Goal: Task Accomplishment & Management: Complete application form

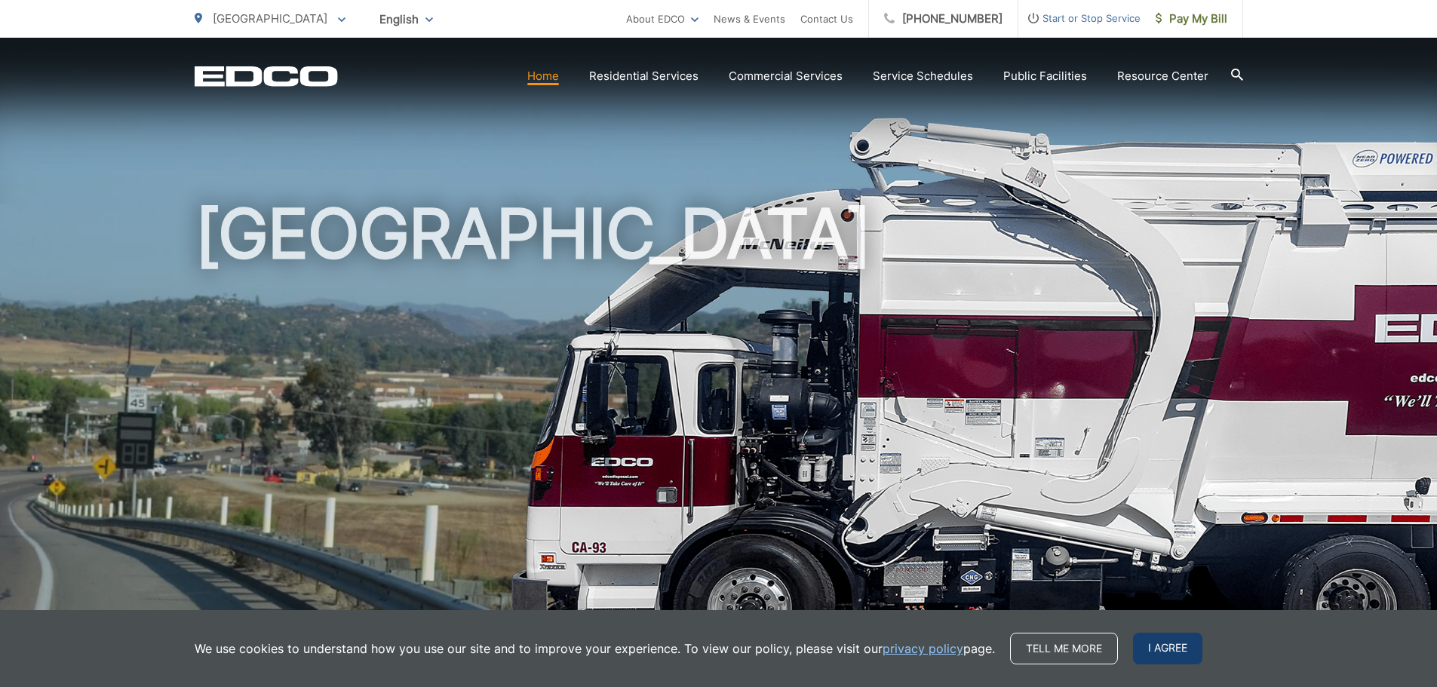
click at [1158, 651] on span "I agree" at bounding box center [1167, 649] width 69 height 32
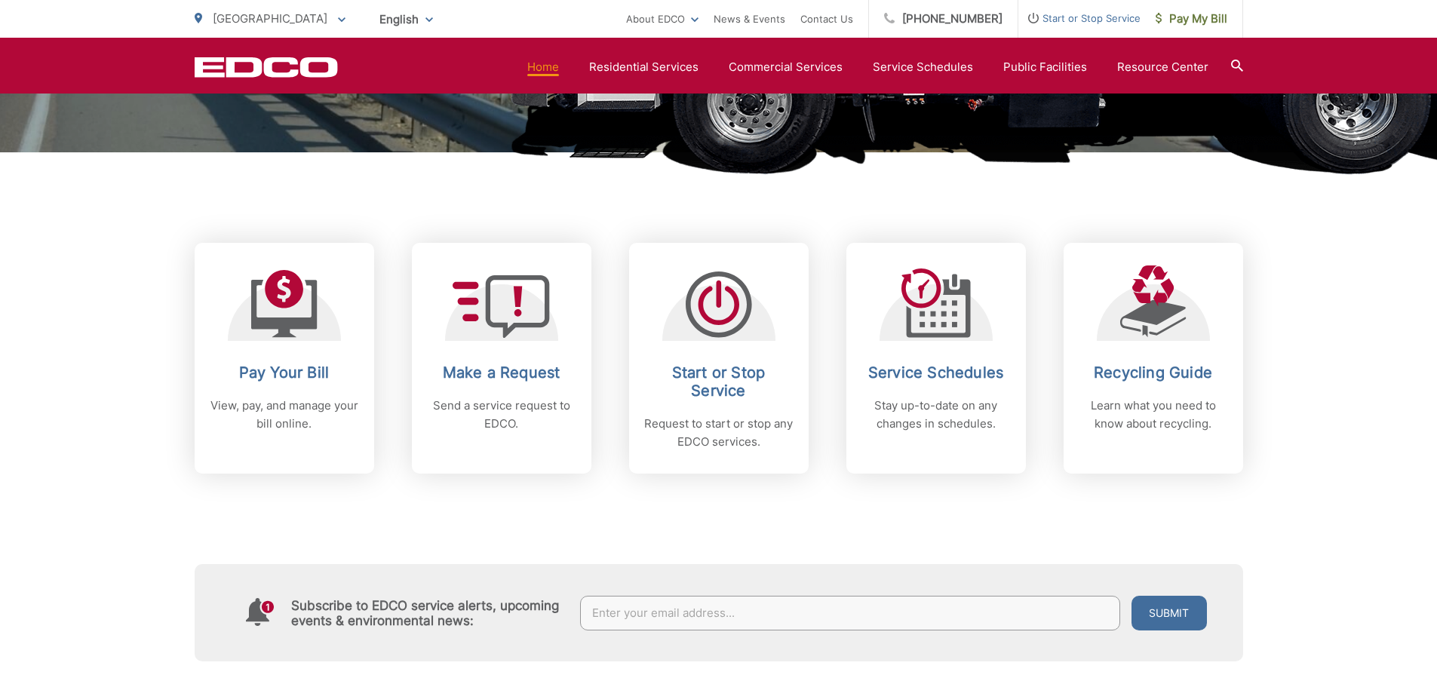
scroll to position [528, 0]
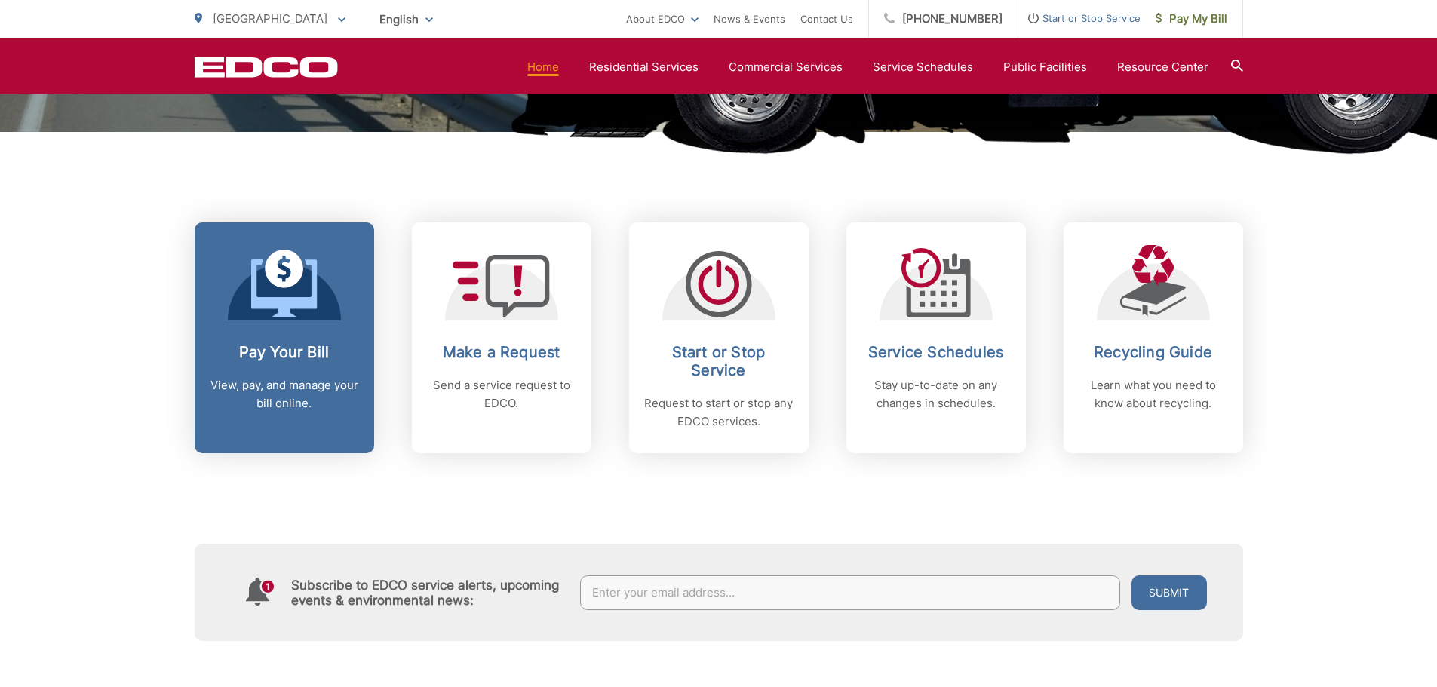
click at [332, 323] on link "Pay Your Bill View, pay, and manage your bill online." at bounding box center [285, 338] width 180 height 231
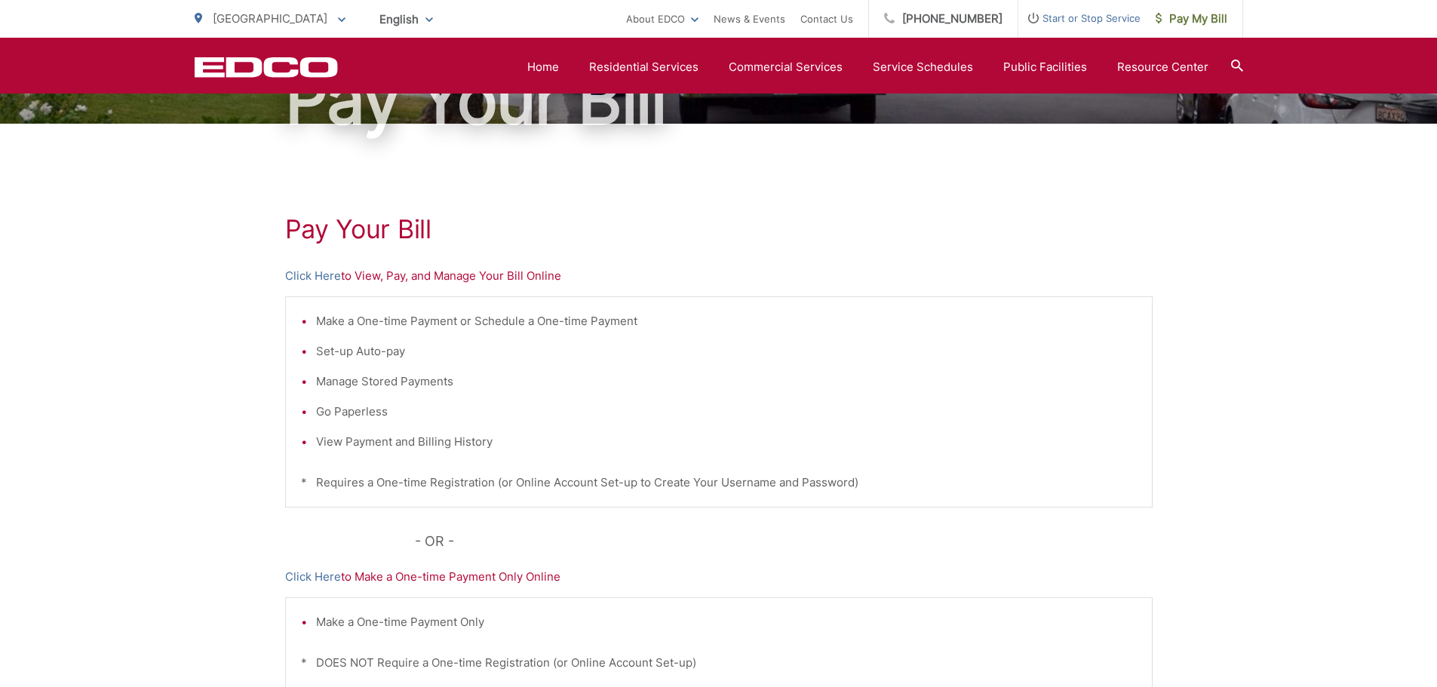
scroll to position [151, 0]
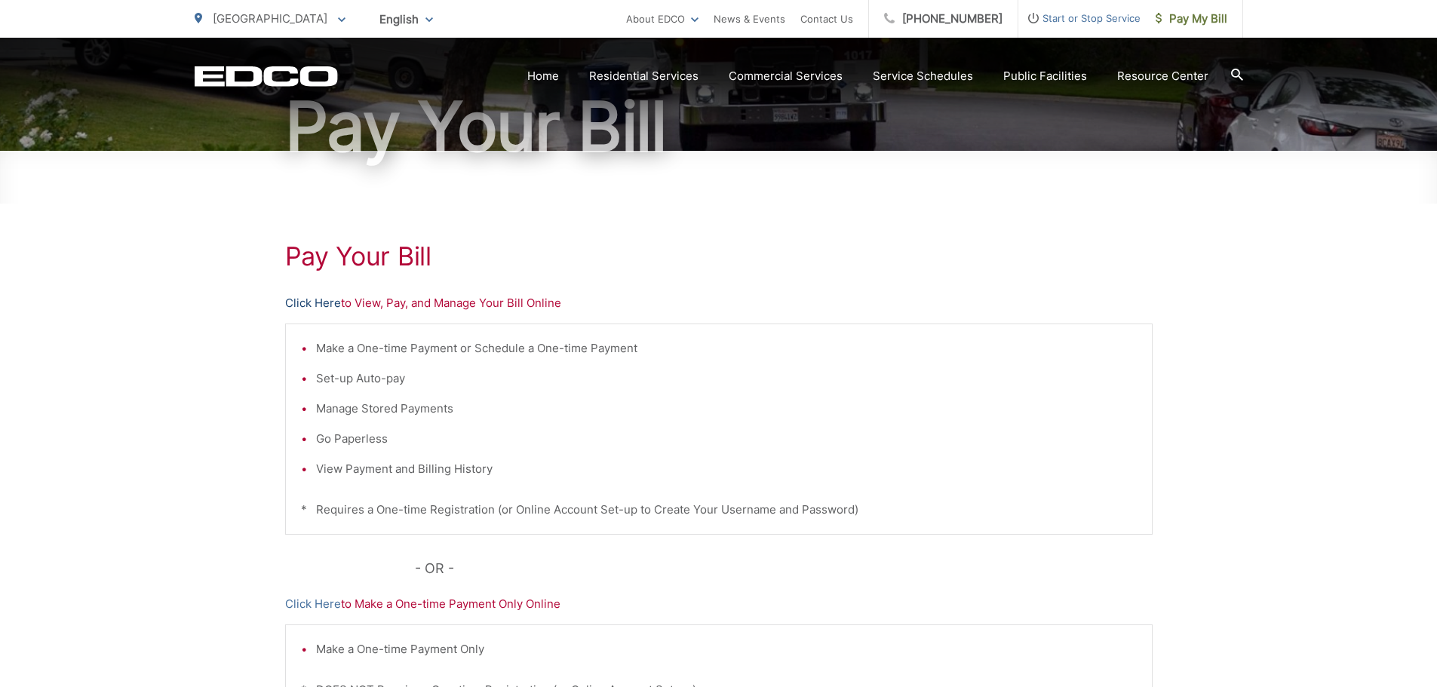
click at [313, 304] on link "Click Here" at bounding box center [313, 303] width 56 height 18
click at [304, 302] on link "Click Here" at bounding box center [313, 303] width 56 height 18
click at [1077, 17] on span "Start or Stop Service" at bounding box center [1080, 18] width 122 height 18
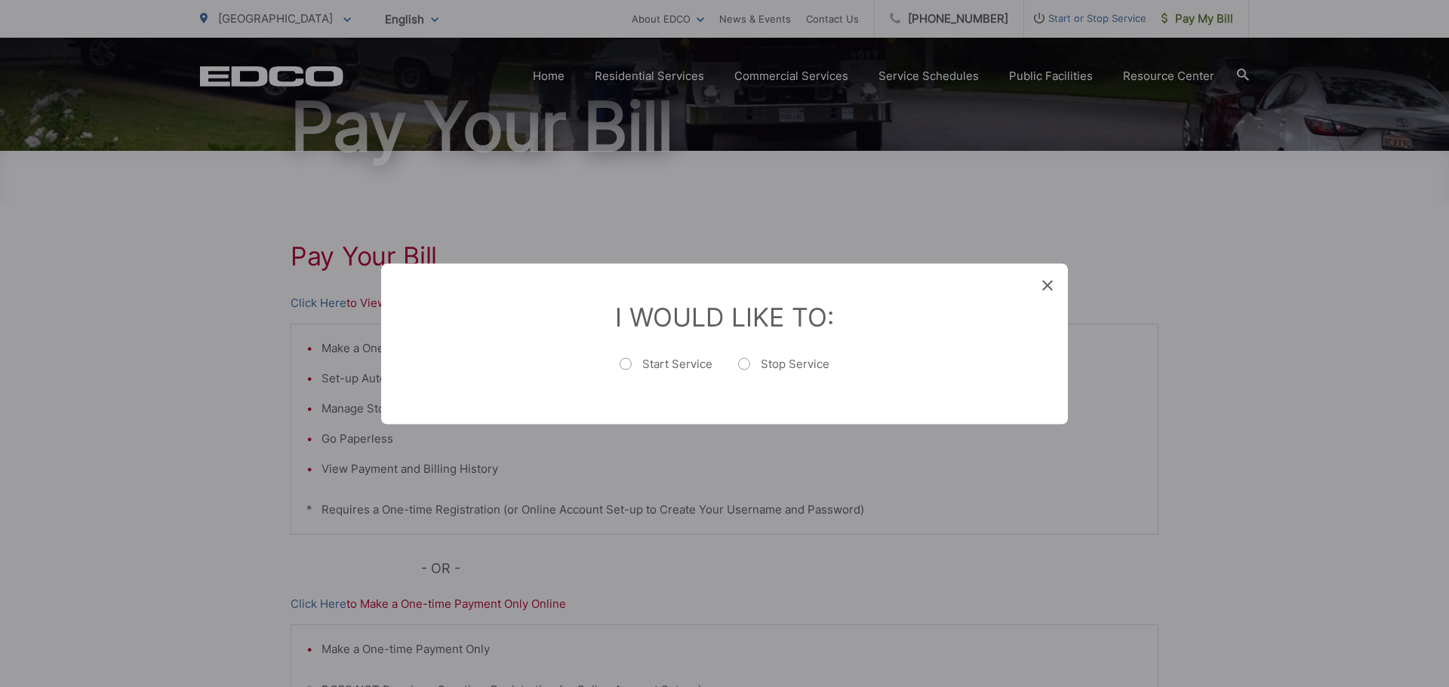
click at [1038, 289] on div "I Would Like To: Start Service Stop Service" at bounding box center [724, 343] width 687 height 161
click at [1052, 282] on icon at bounding box center [1047, 285] width 11 height 11
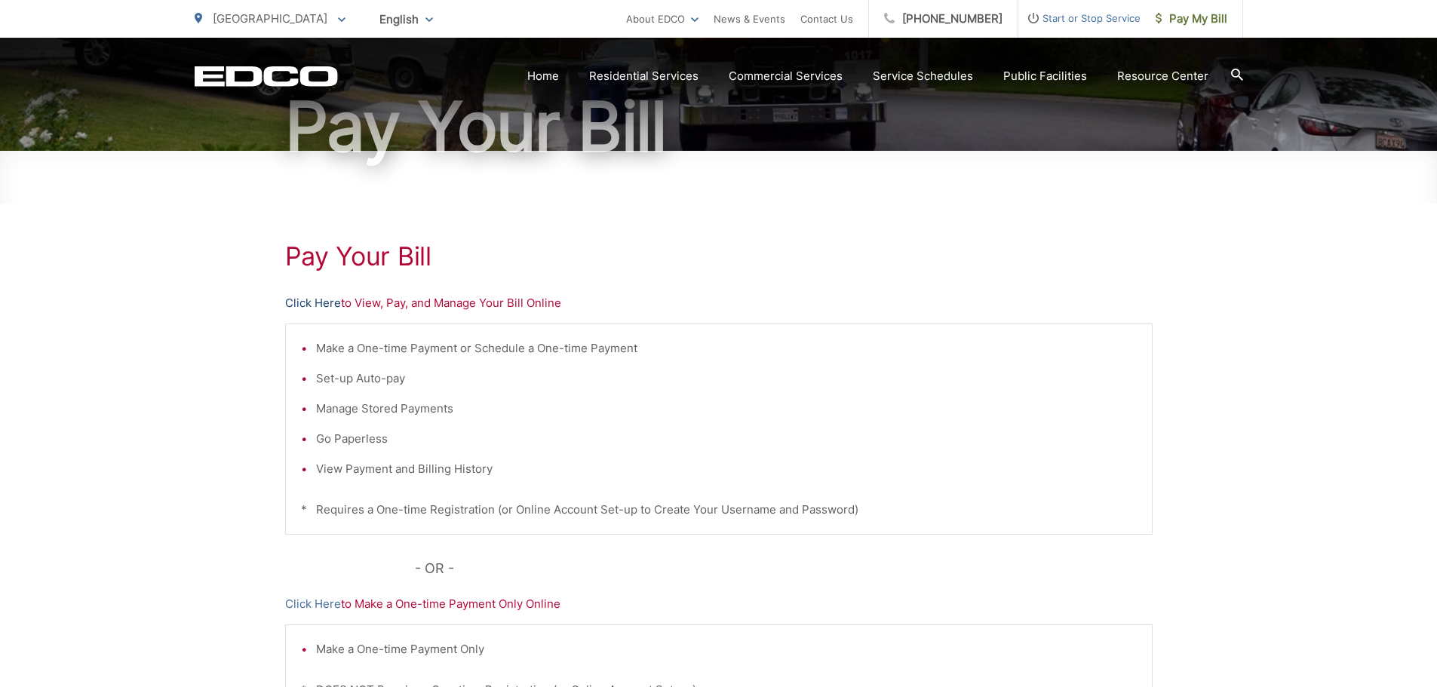
click at [323, 303] on link "Click Here" at bounding box center [313, 303] width 56 height 18
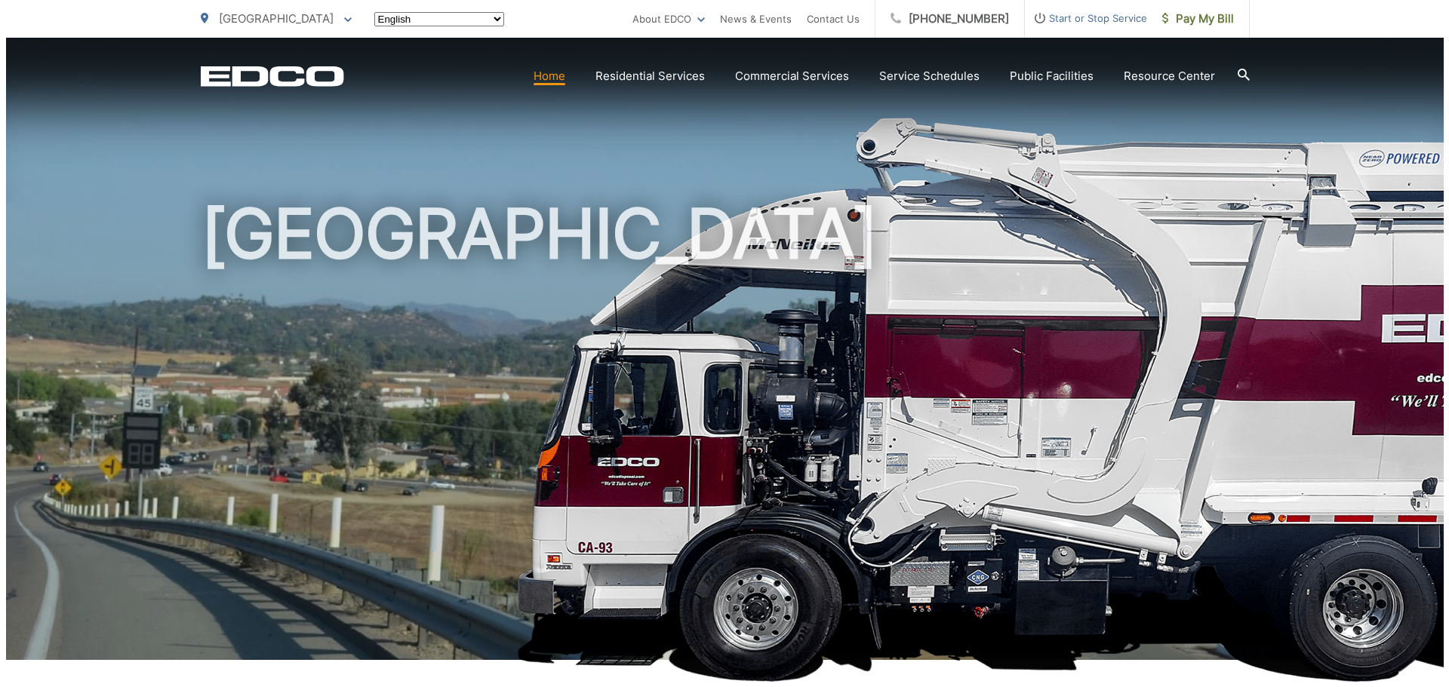
scroll to position [528, 0]
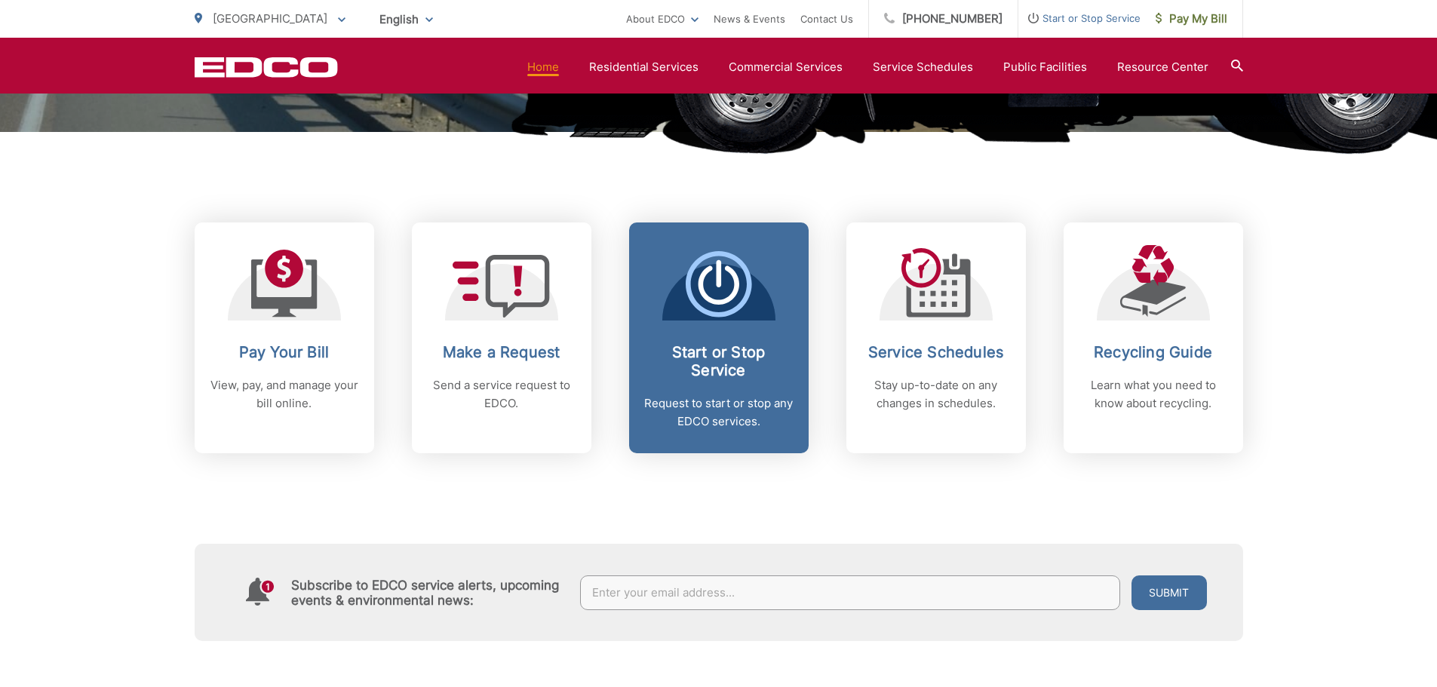
click at [747, 389] on div "Start or Stop Service Request to start or stop any EDCO services." at bounding box center [718, 387] width 149 height 88
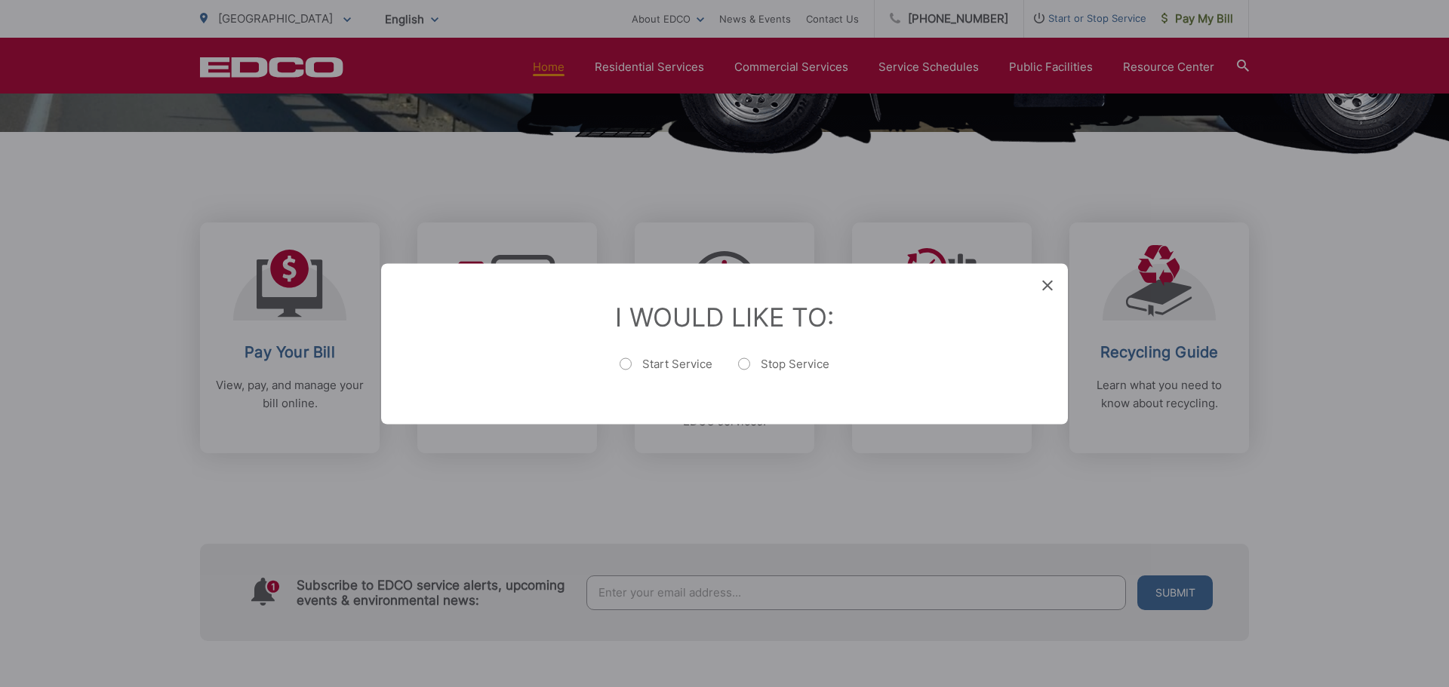
click at [746, 361] on label "Stop Service" at bounding box center [783, 371] width 91 height 30
radio input "true"
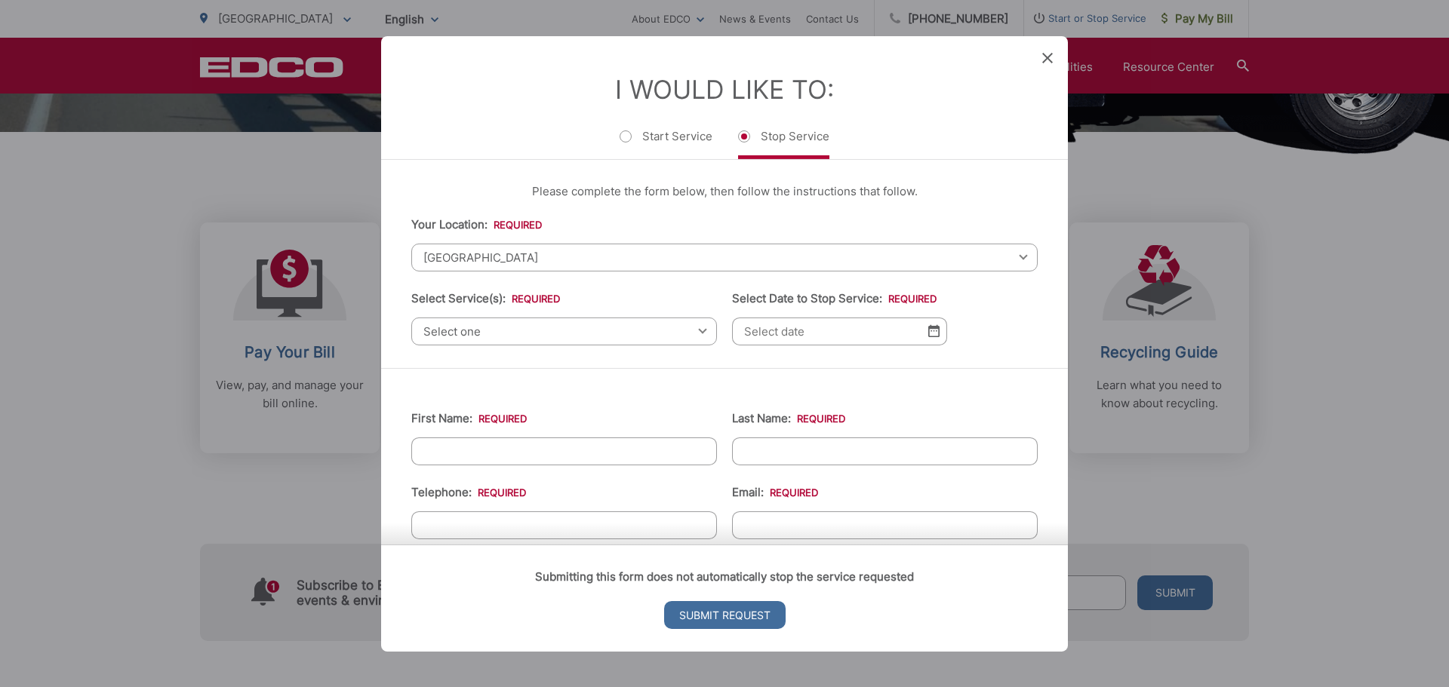
click at [656, 334] on span "Select one" at bounding box center [564, 331] width 306 height 28
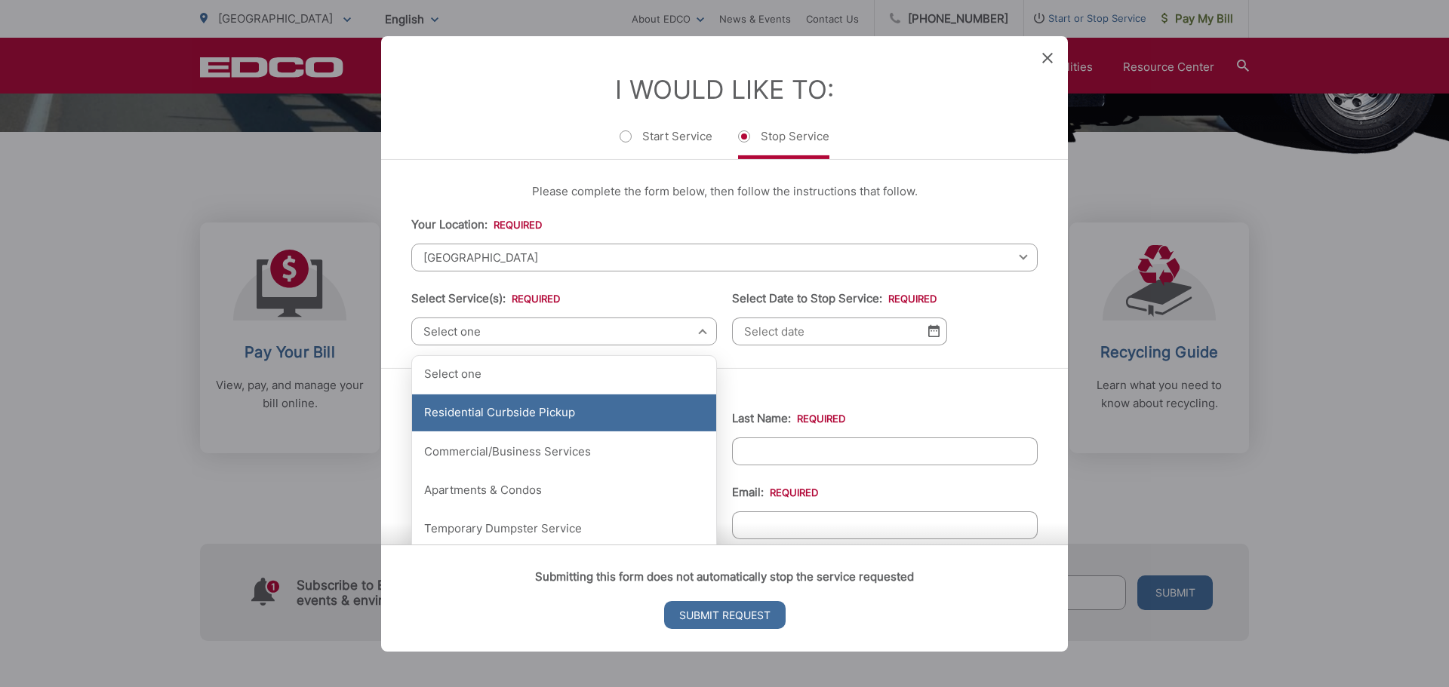
click at [551, 414] on div "Residential Curbside Pickup" at bounding box center [564, 414] width 304 height 38
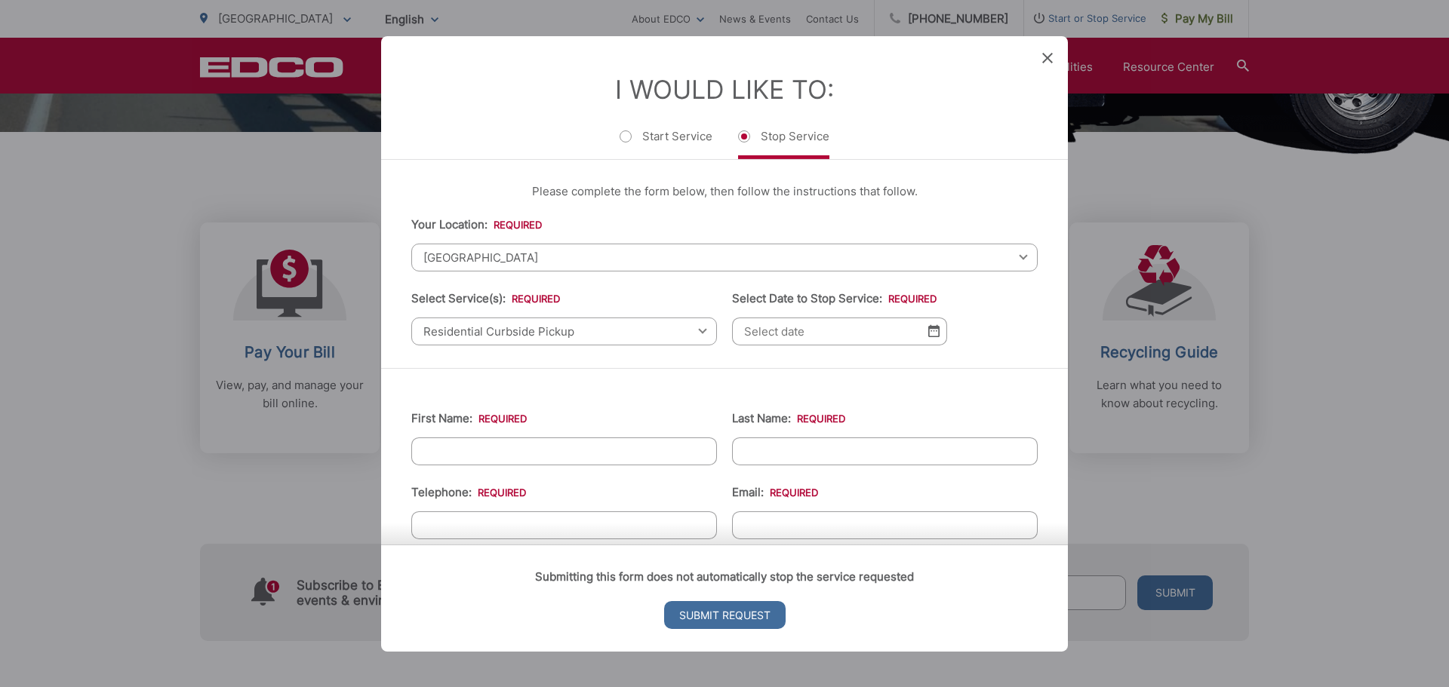
click at [932, 334] on img at bounding box center [933, 330] width 11 height 13
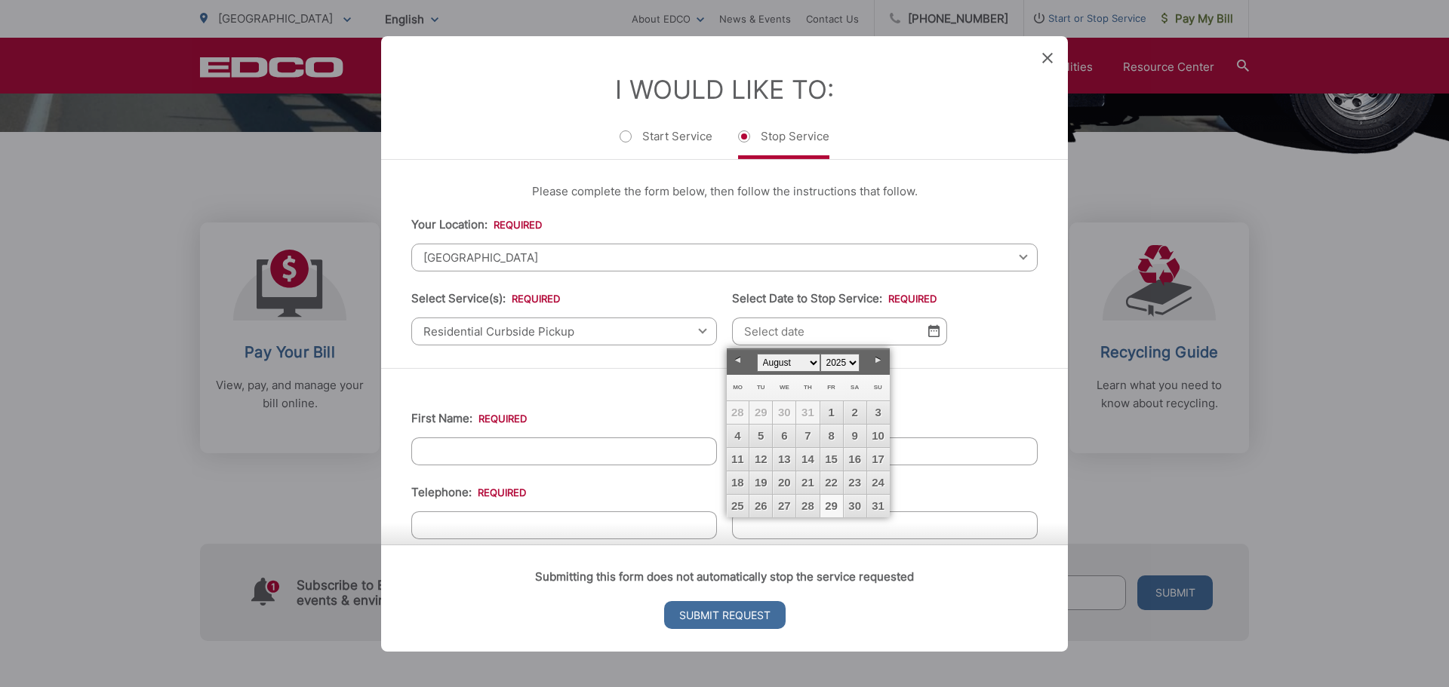
click at [832, 500] on link "29" at bounding box center [831, 506] width 23 height 23
type input "[DATE]"
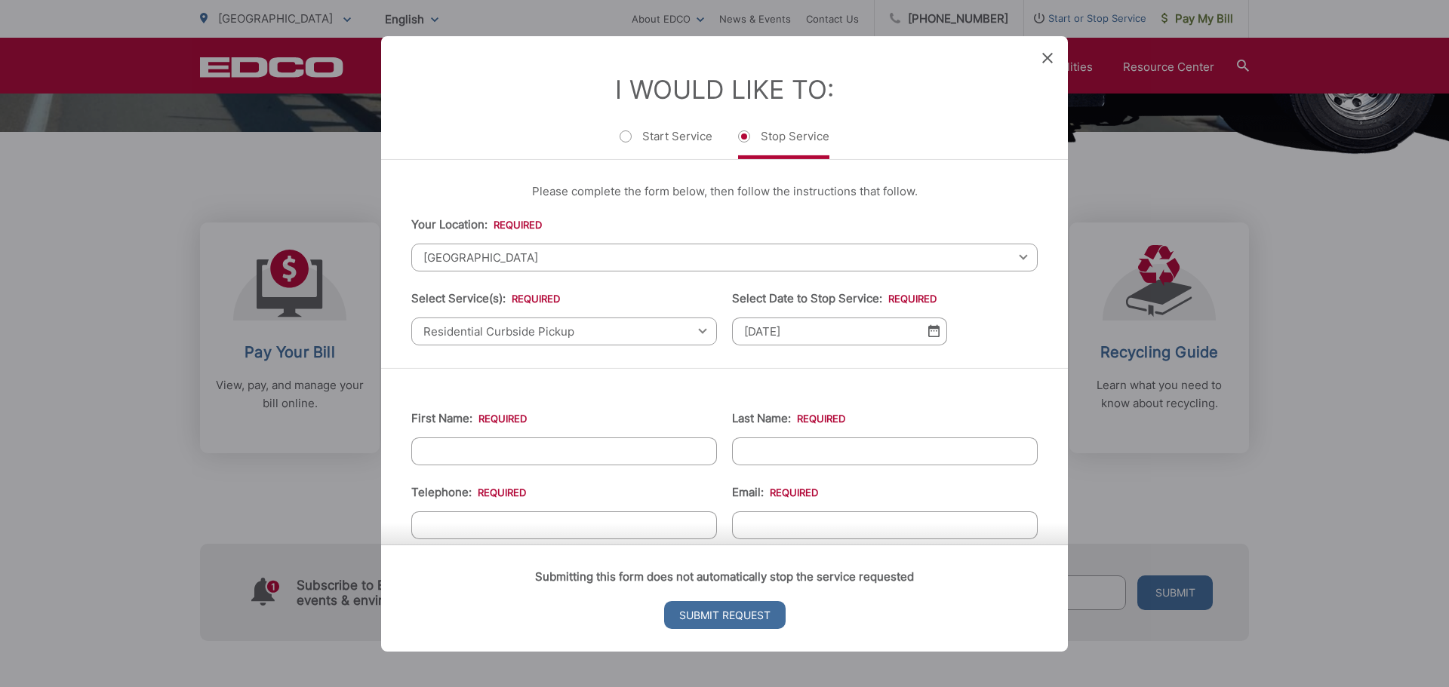
click at [613, 459] on input "First Name: *" at bounding box center [564, 451] width 306 height 28
type input "[PERSON_NAME]"
type input "Karcher"
type input "8583955554"
type input "[EMAIL_ADDRESS][DOMAIN_NAME]"
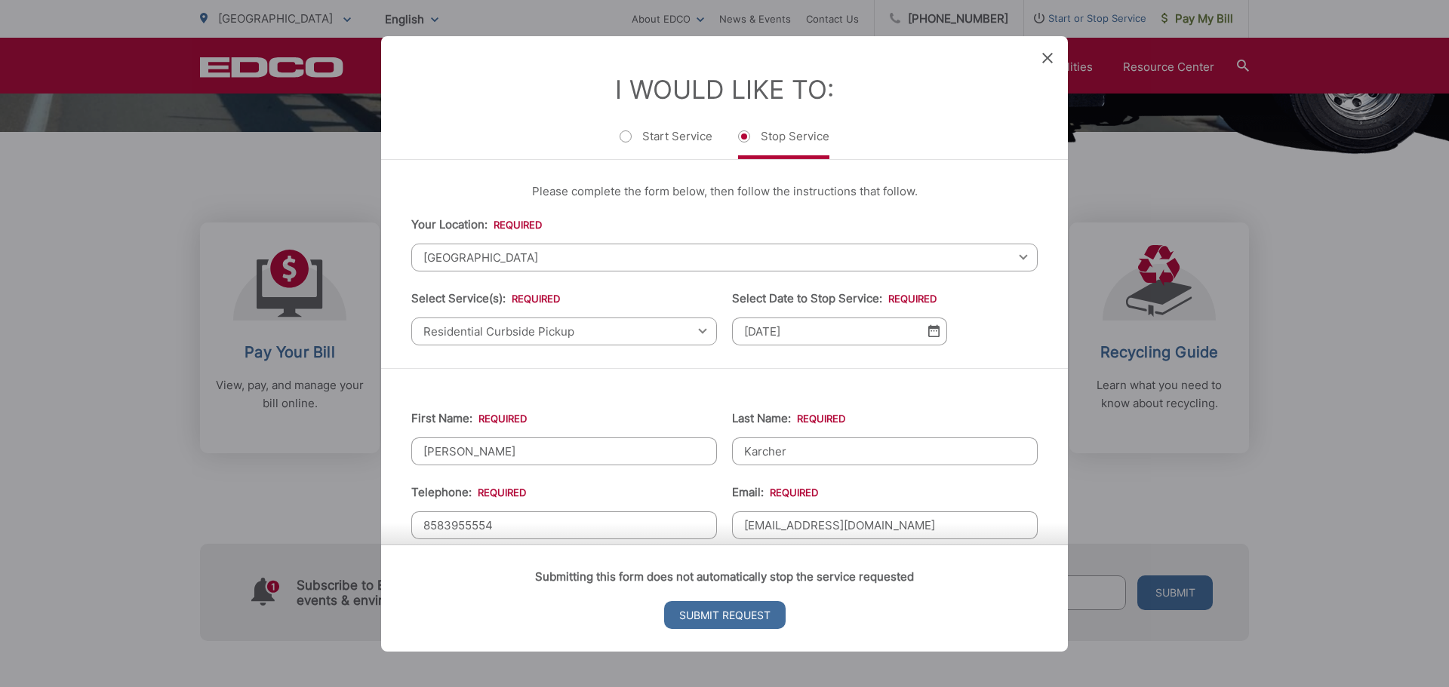
type input "31391 [PERSON_NAME] [PERSON_NAME]"
type input "[PHONE_NUMBER]"
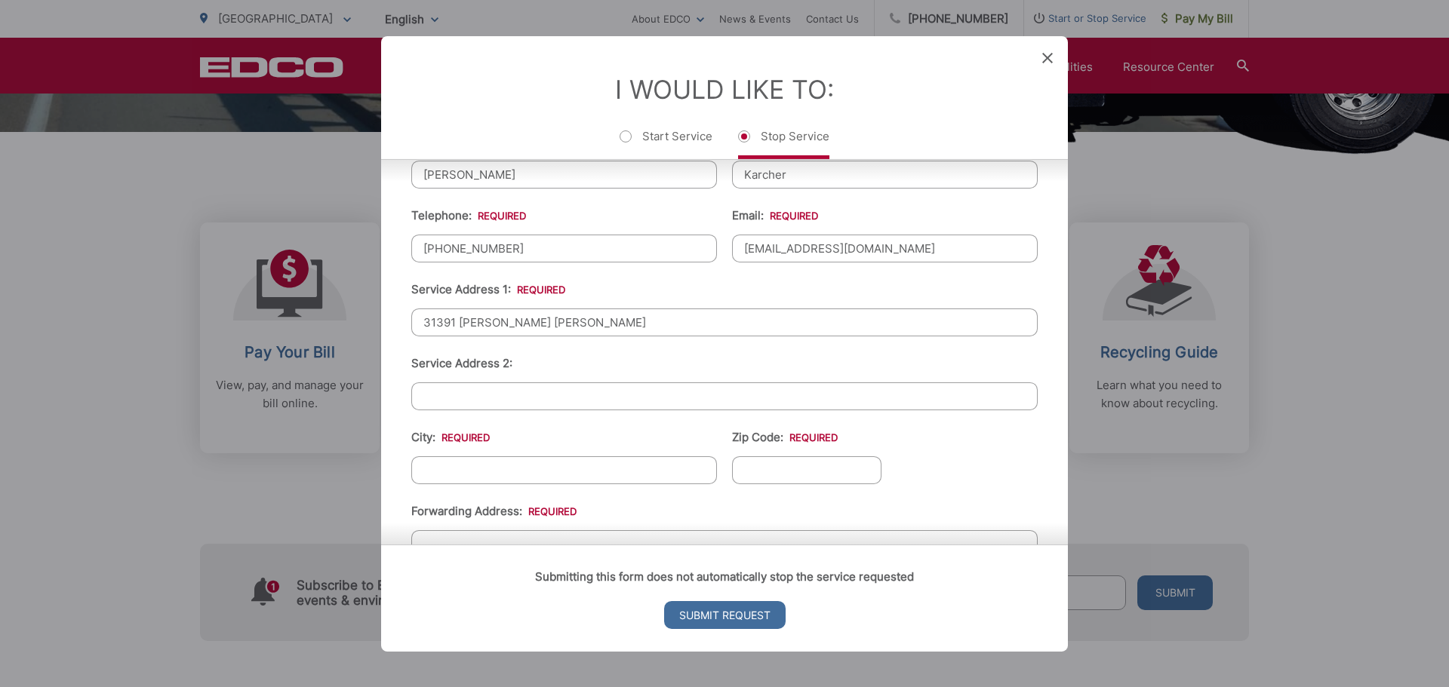
scroll to position [302, 0]
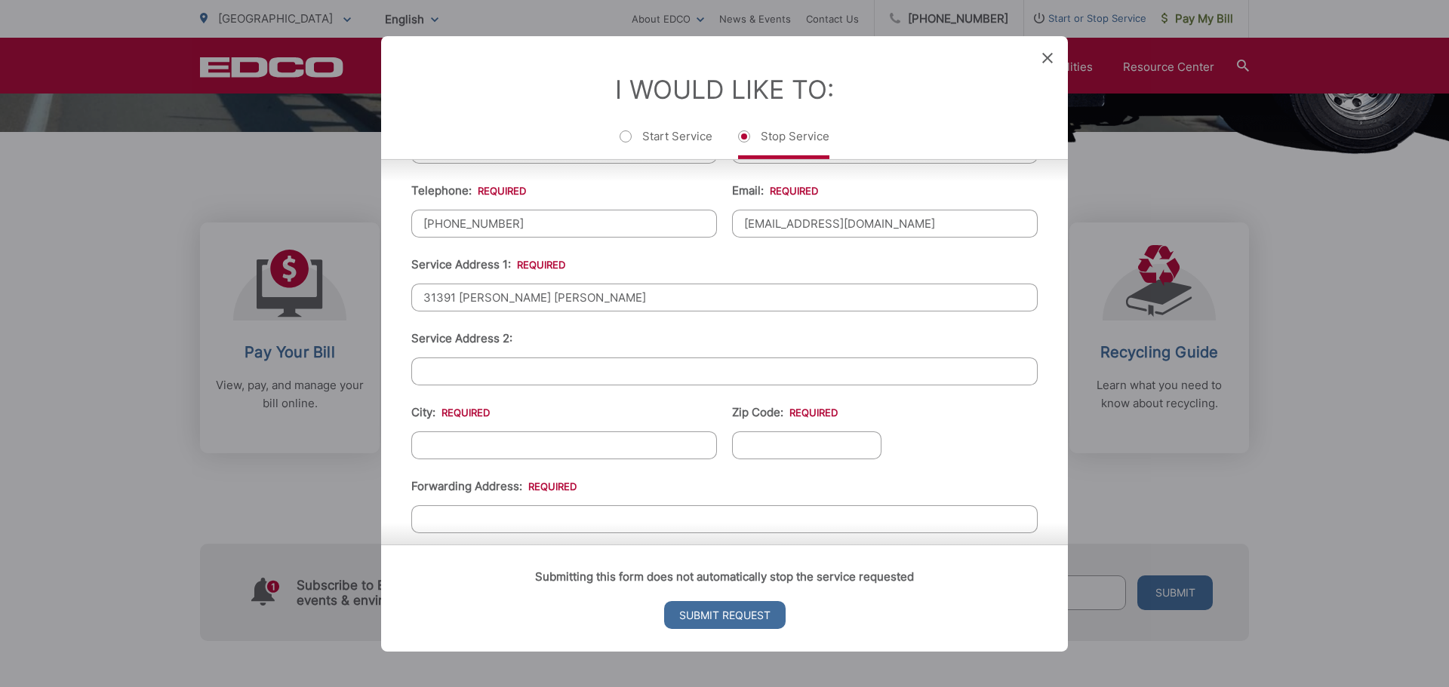
click at [540, 450] on input "City: *" at bounding box center [564, 445] width 306 height 28
type input "[GEOGRAPHIC_DATA]"
type input "92082"
click at [609, 411] on li "City: * [GEOGRAPHIC_DATA]" at bounding box center [564, 431] width 306 height 56
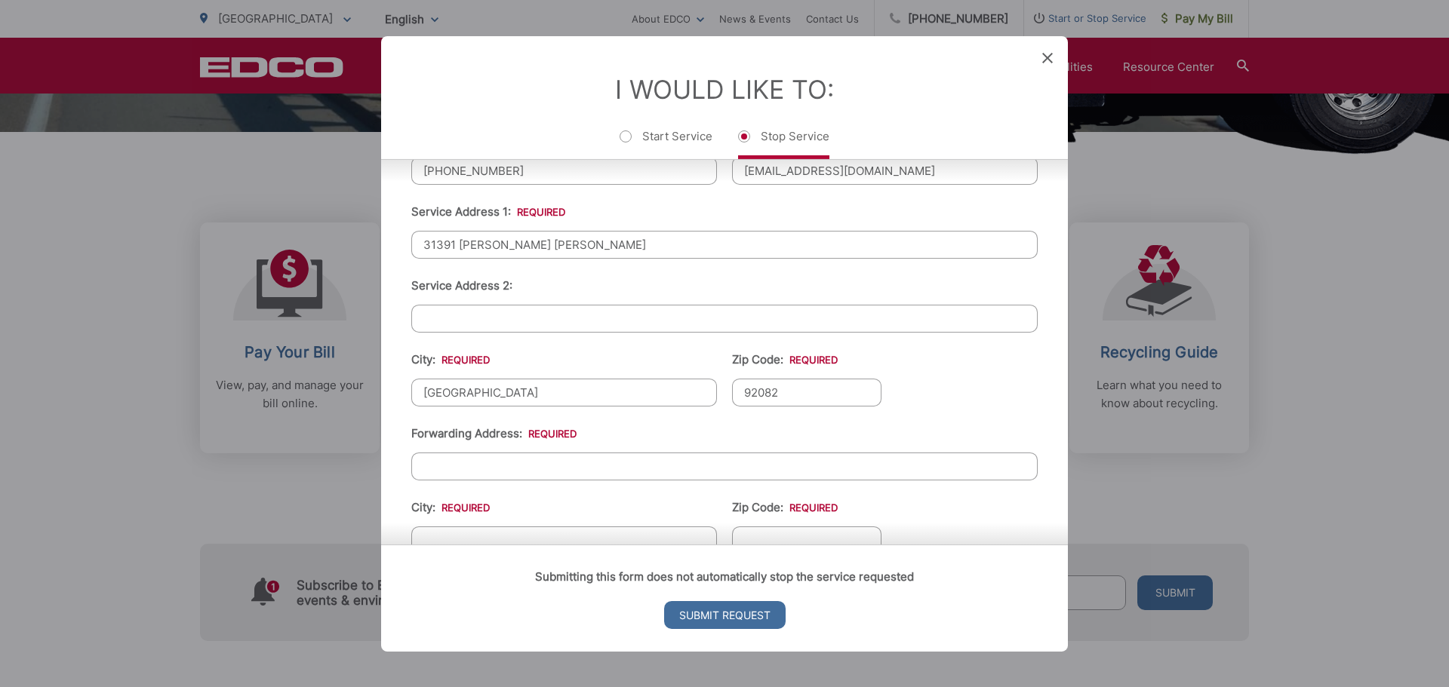
scroll to position [377, 0]
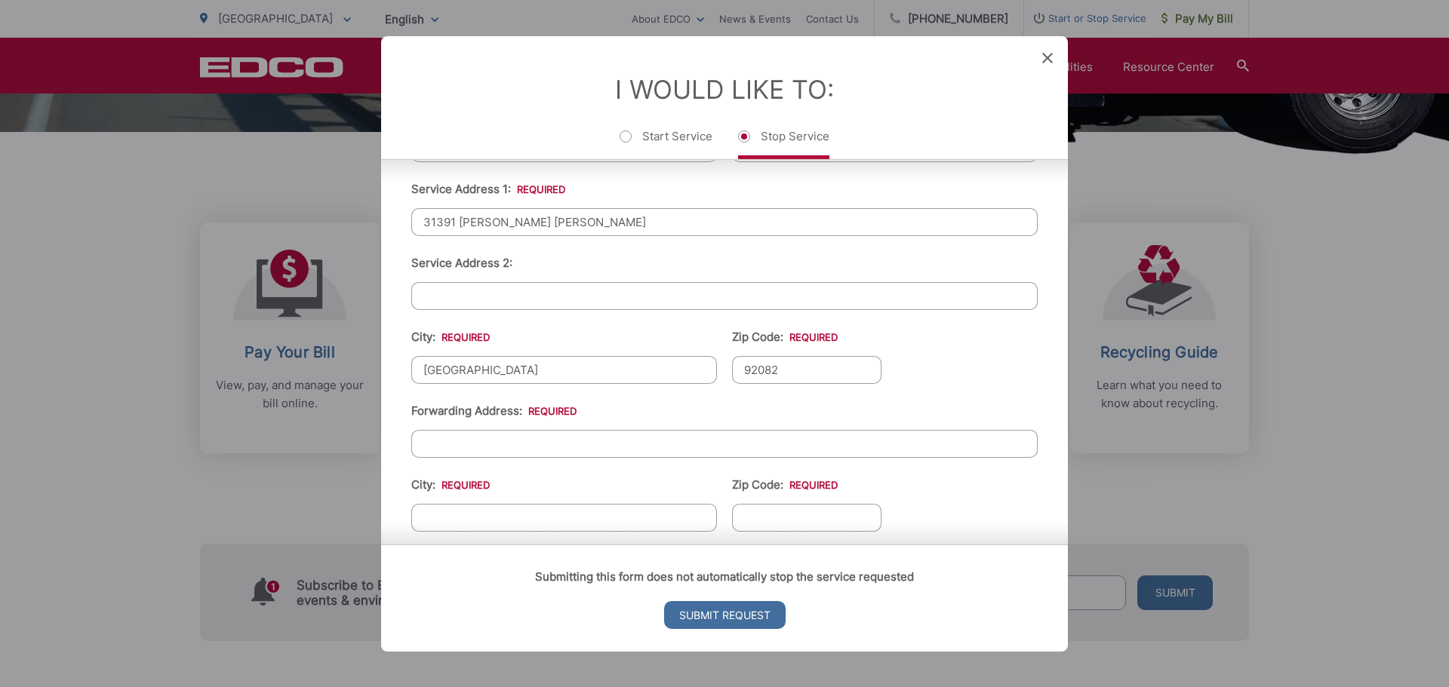
click at [580, 444] on input "Forwarding Address: *" at bounding box center [724, 443] width 626 height 28
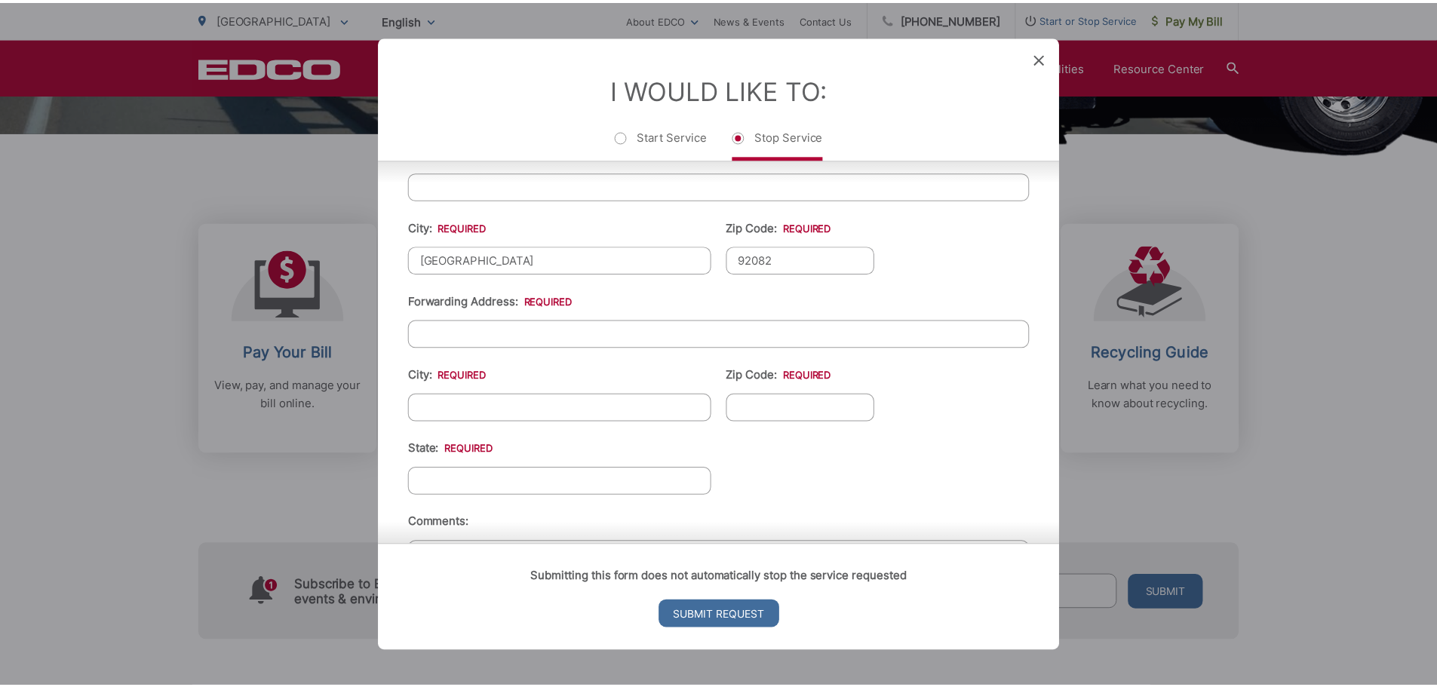
scroll to position [452, 0]
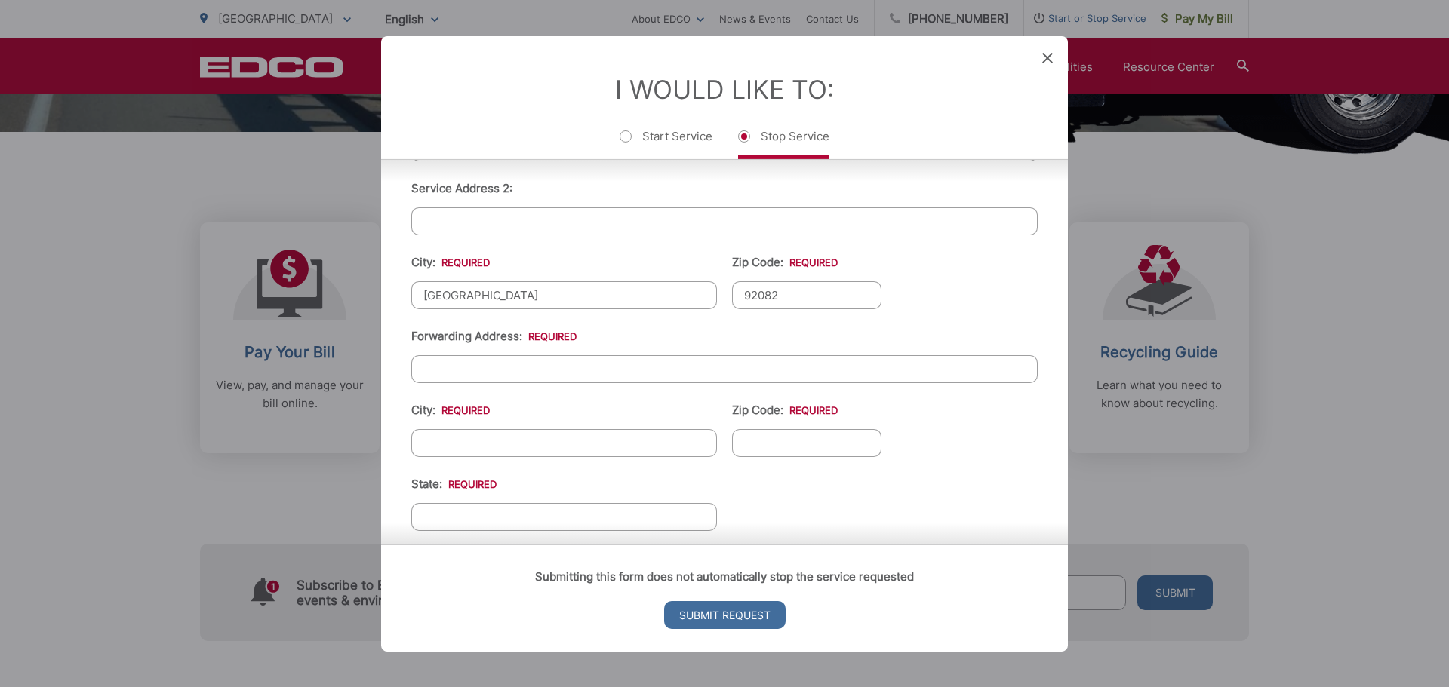
click at [1053, 61] on div "I Would Like To: Start Service Stop Service" at bounding box center [724, 96] width 687 height 123
click at [1047, 53] on icon at bounding box center [1047, 57] width 11 height 11
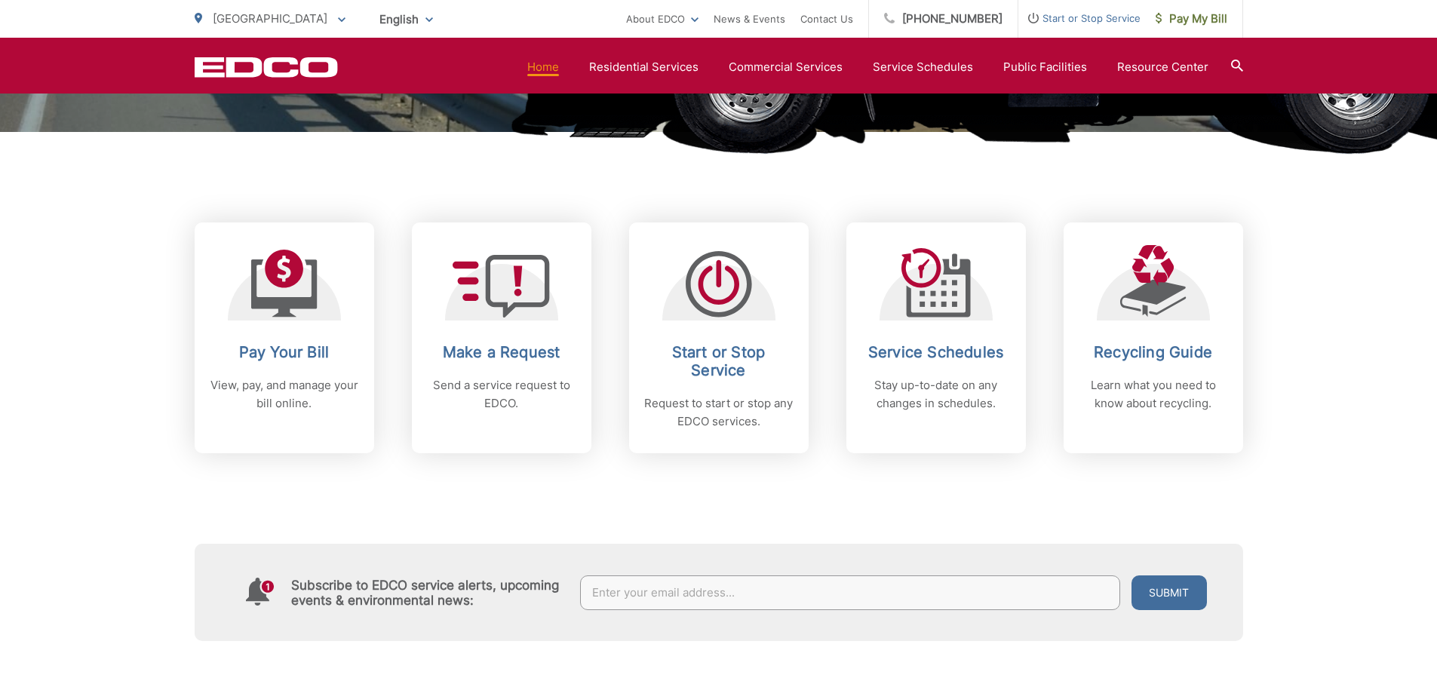
click at [892, 532] on div "Subscribe to EDCO service alerts, upcoming events & environmental news: Submit" at bounding box center [719, 547] width 1049 height 188
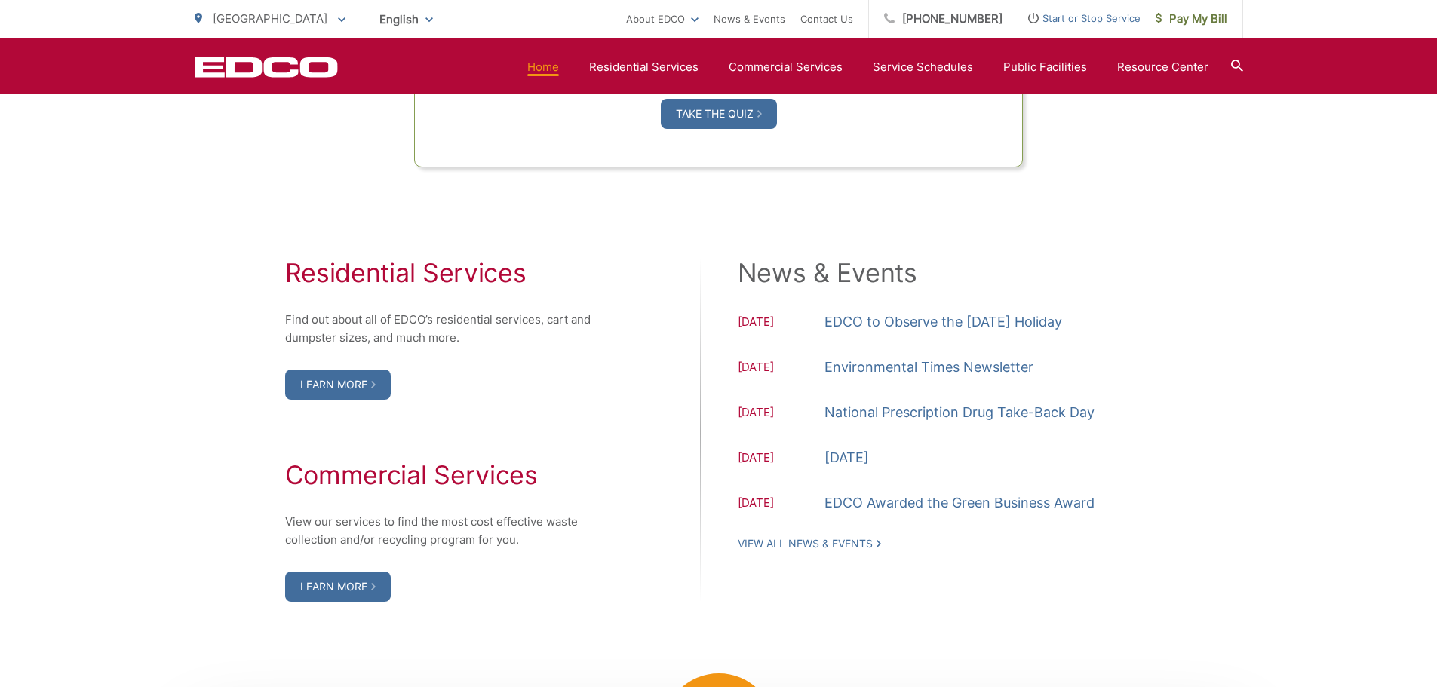
scroll to position [1434, 0]
